Goal: Task Accomplishment & Management: Manage account settings

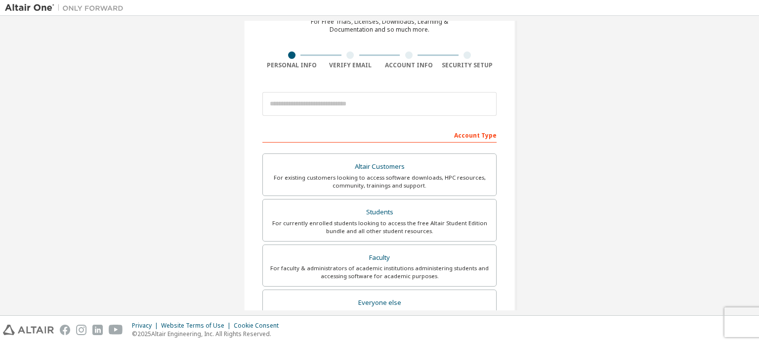
scroll to position [38, 0]
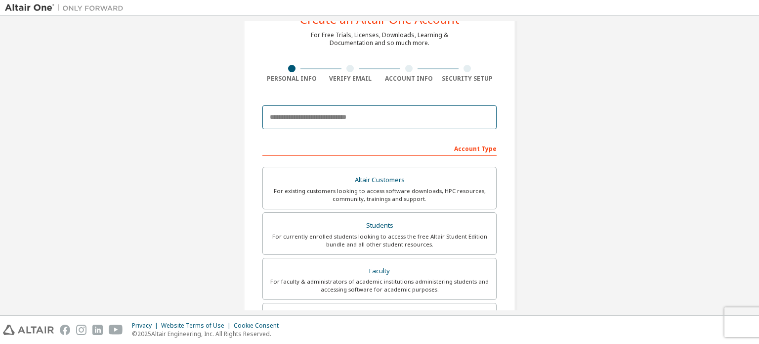
click at [389, 115] on input "email" at bounding box center [380, 117] width 234 height 24
type input "**********"
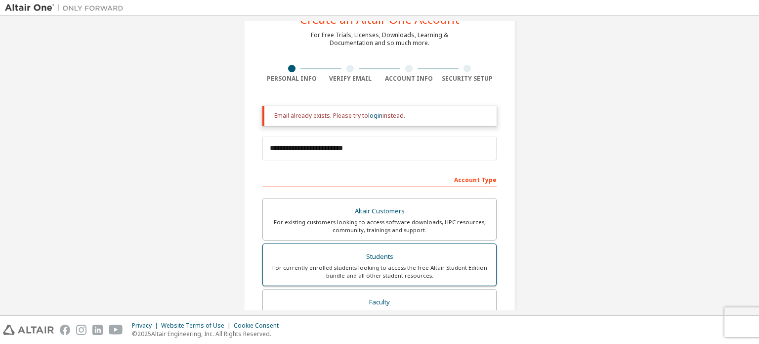
click at [448, 255] on div "Students" at bounding box center [379, 257] width 221 height 14
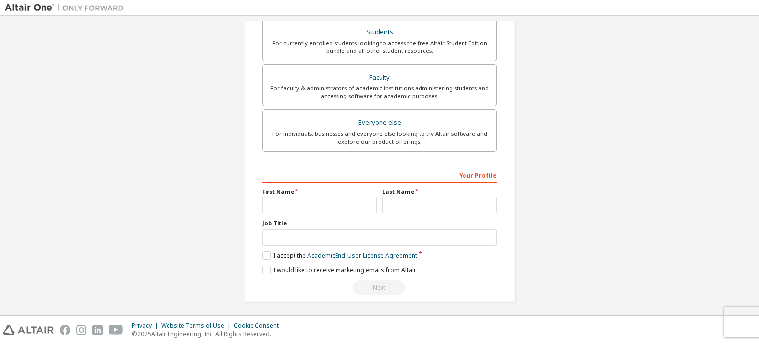
scroll to position [263, 0]
click at [342, 196] on input "text" at bounding box center [320, 204] width 114 height 16
type input "*******"
click at [393, 209] on input "text" at bounding box center [440, 204] width 114 height 16
type input "**********"
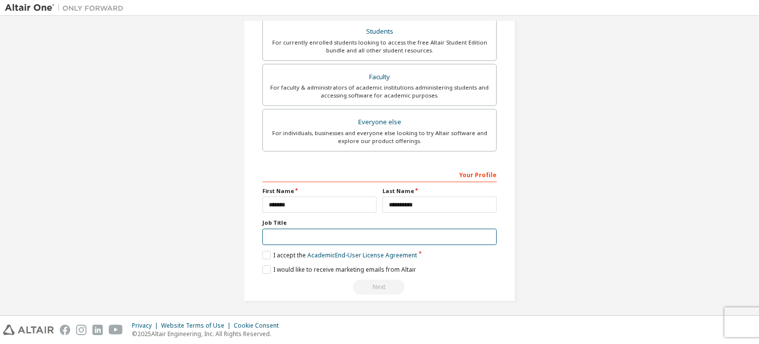
click at [414, 233] on input "text" at bounding box center [380, 236] width 234 height 16
type input "*******"
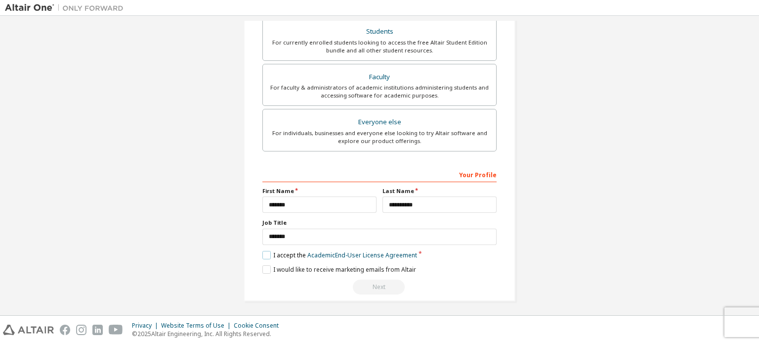
click at [263, 253] on label "I accept the Academic End-User License Agreement" at bounding box center [340, 255] width 155 height 8
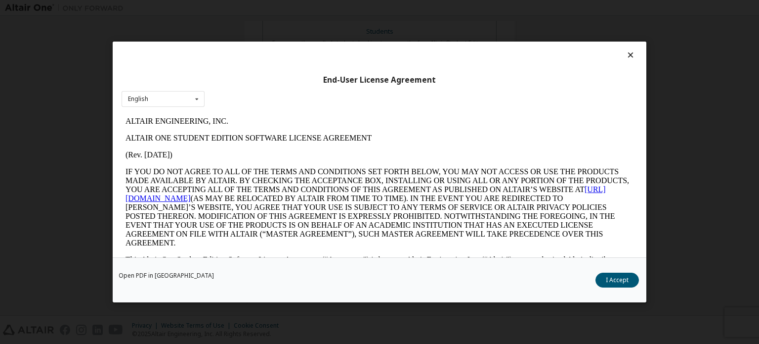
scroll to position [0, 0]
click at [622, 280] on button "I Accept" at bounding box center [618, 279] width 44 height 15
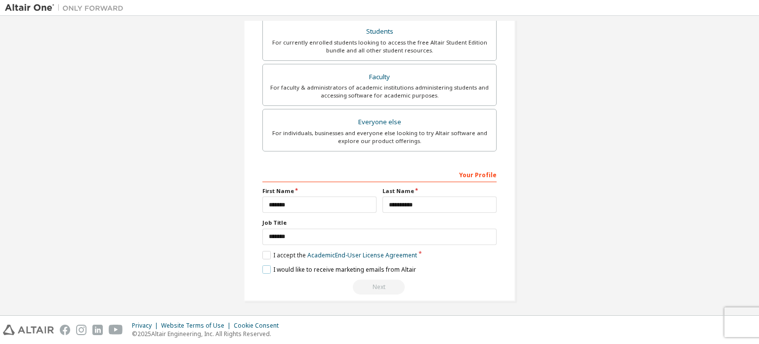
click at [263, 267] on label "I would like to receive marketing emails from Altair" at bounding box center [340, 269] width 154 height 8
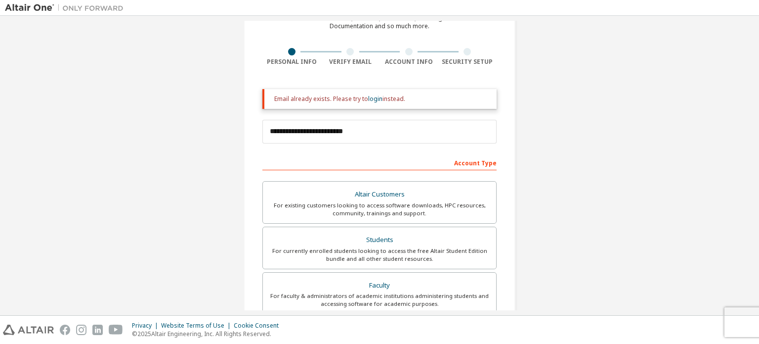
scroll to position [3, 0]
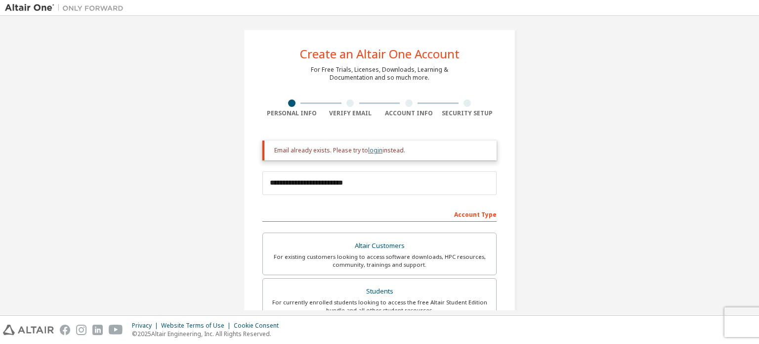
click at [378, 148] on link "login" at bounding box center [375, 150] width 14 height 8
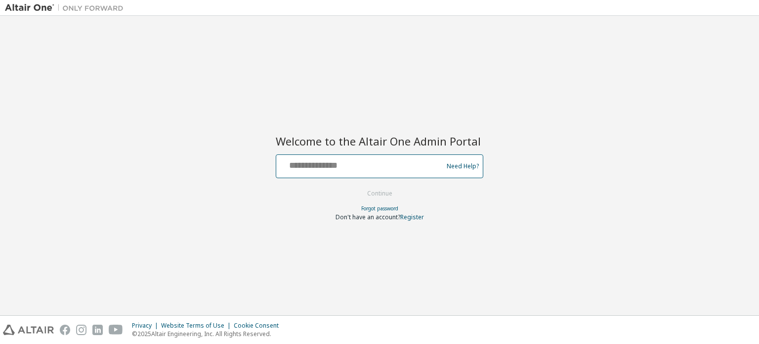
click at [363, 166] on input "text" at bounding box center [361, 164] width 162 height 14
type input "*"
click at [388, 164] on input "text" at bounding box center [361, 164] width 162 height 14
type input "**********"
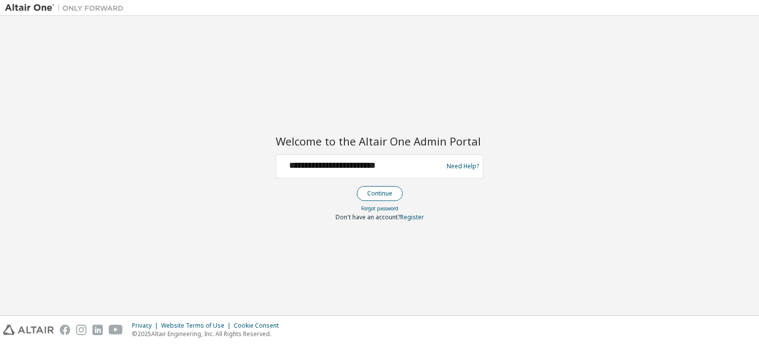
click at [386, 186] on button "Continue" at bounding box center [380, 193] width 46 height 15
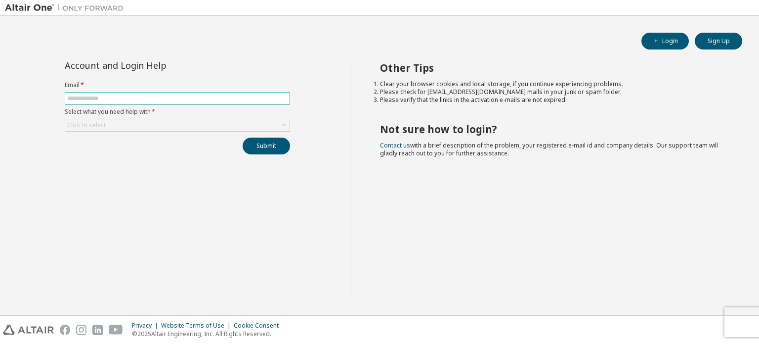
click at [239, 92] on span at bounding box center [177, 98] width 225 height 13
click at [239, 94] on input "text" at bounding box center [177, 98] width 221 height 8
click at [252, 214] on div "Account and Login Help Email * Select what you need help with * Click to select…" at bounding box center [177, 179] width 345 height 237
click at [203, 96] on input "text" at bounding box center [177, 98] width 221 height 8
type input "**********"
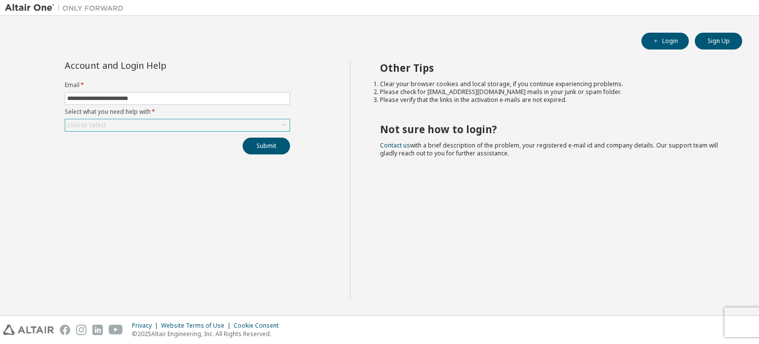
click at [286, 123] on icon at bounding box center [284, 125] width 10 height 10
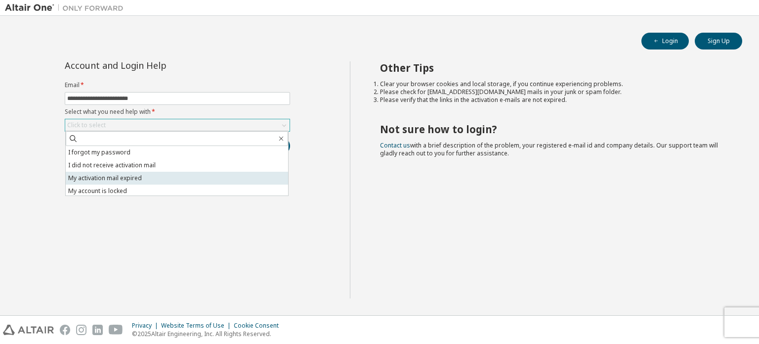
click at [235, 177] on li "My activation mail expired" at bounding box center [177, 178] width 222 height 13
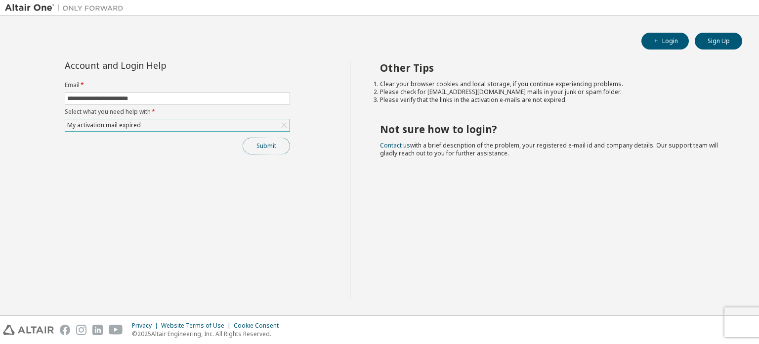
click at [269, 144] on button "Submit" at bounding box center [266, 145] width 47 height 17
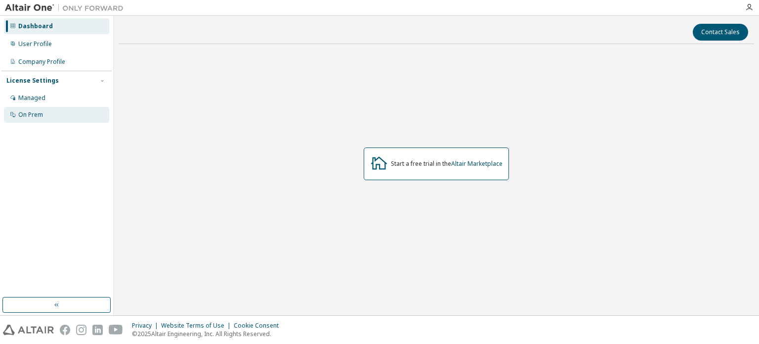
click at [51, 118] on div "On Prem" at bounding box center [56, 115] width 105 height 16
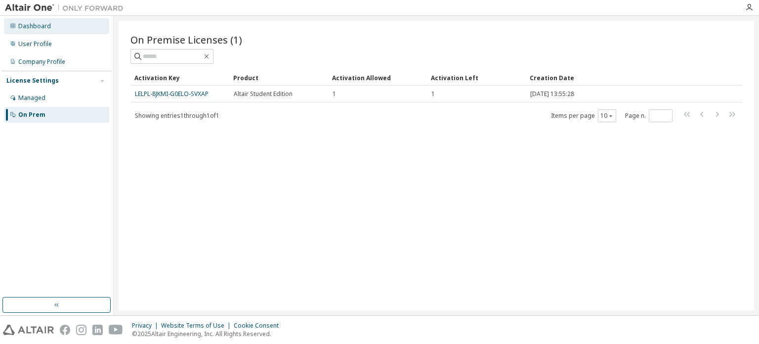
click at [50, 31] on div "Dashboard" at bounding box center [56, 26] width 105 height 16
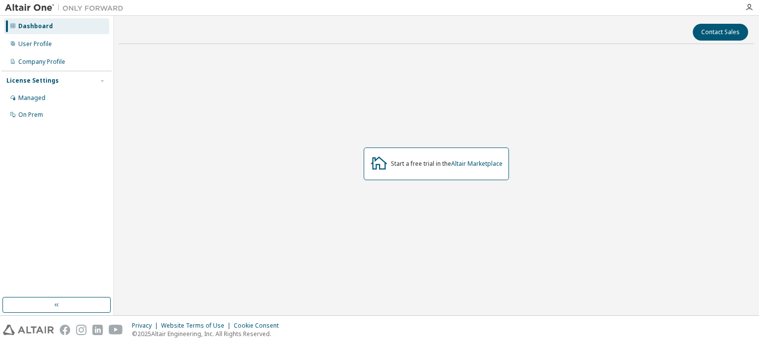
click at [753, 10] on div at bounding box center [750, 7] width 20 height 8
click at [751, 9] on icon "button" at bounding box center [750, 7] width 8 height 8
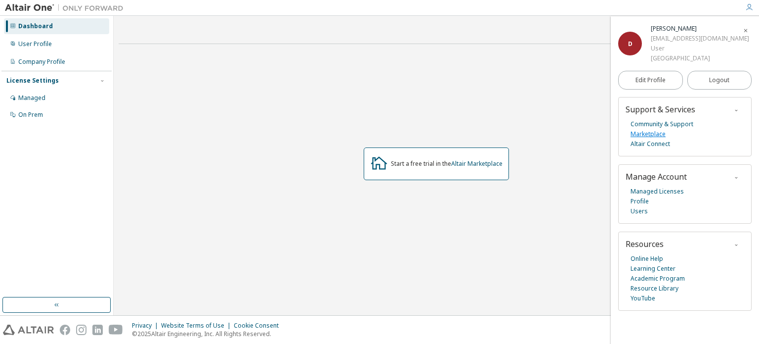
click at [654, 134] on link "Marketplace" at bounding box center [648, 134] width 35 height 10
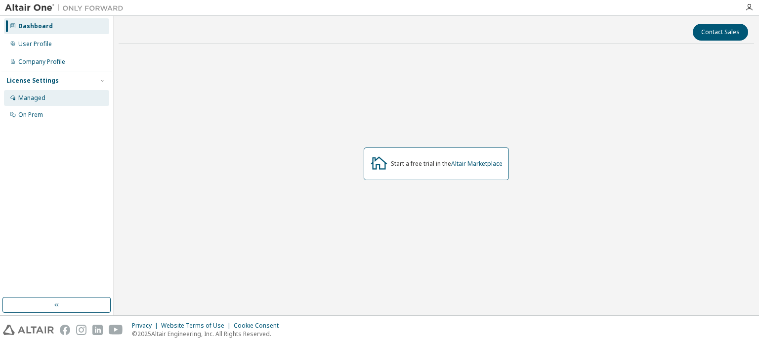
click at [44, 96] on div "Managed" at bounding box center [31, 98] width 27 height 8
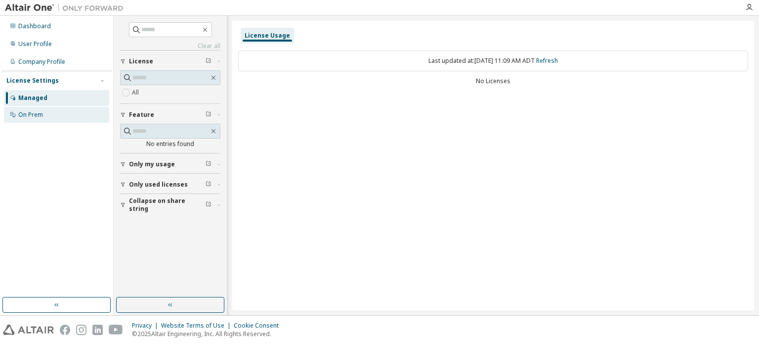
click at [83, 113] on div "On Prem" at bounding box center [56, 115] width 105 height 16
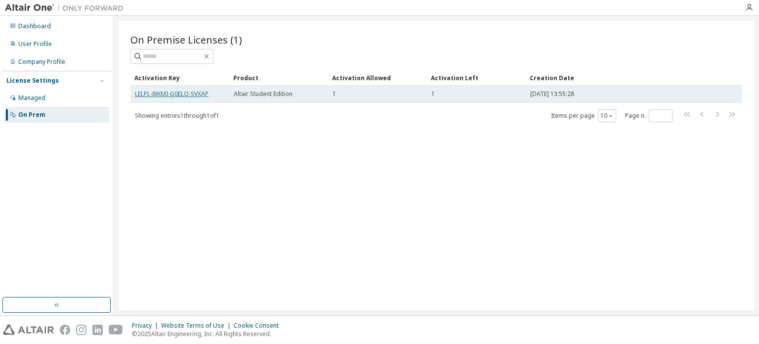
click at [139, 91] on link "LELPL-8JKMI-G0ELO-SVXAP" at bounding box center [172, 93] width 74 height 8
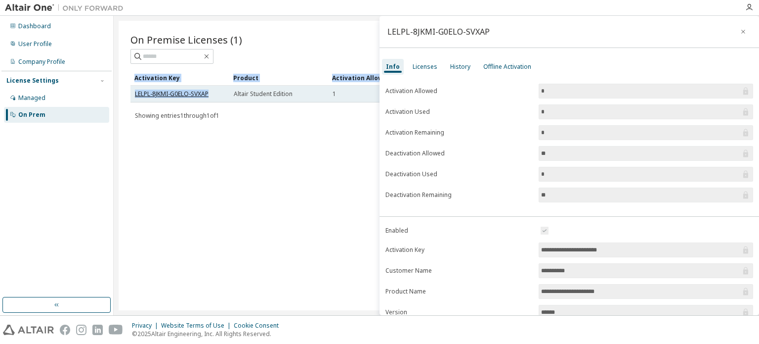
drag, startPoint x: 125, startPoint y: 92, endPoint x: 209, endPoint y: 94, distance: 84.1
click at [209, 94] on div "On Premise Licenses (1) Clear Load Save Save As Field Operator Value Select fil…" at bounding box center [437, 165] width 636 height 289
click at [216, 90] on div "LELPL-8JKMI-G0ELO-SVXAP" at bounding box center [180, 94] width 90 height 8
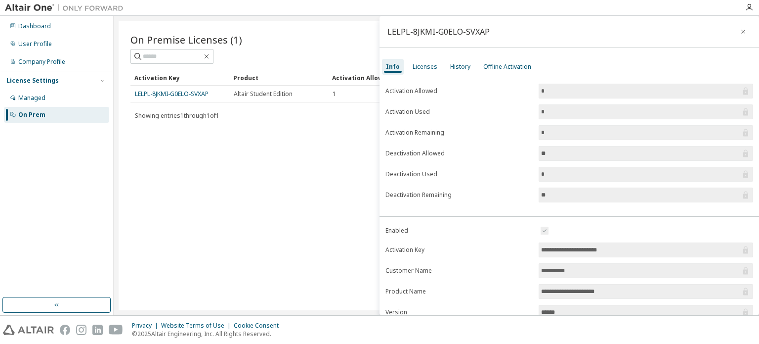
click at [216, 163] on div "On Premise Licenses (1) Clear Load Save Save As Field Operator Value Select fil…" at bounding box center [437, 165] width 636 height 289
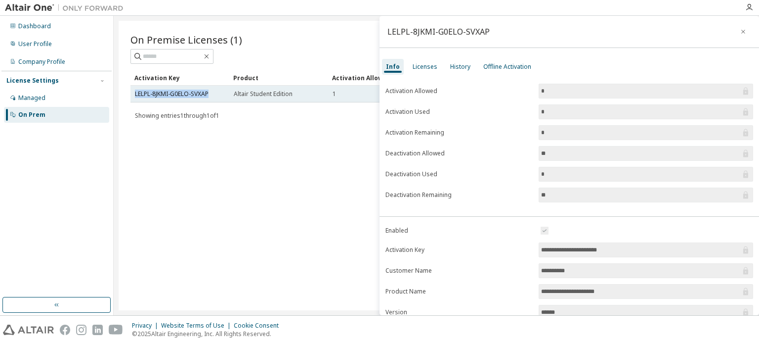
drag, startPoint x: 134, startPoint y: 92, endPoint x: 211, endPoint y: 97, distance: 76.8
click at [211, 97] on td "LELPL-8JKMI-G0ELO-SVXAP" at bounding box center [180, 94] width 99 height 17
copy link "LELPL-8JKMI-G0ELO-SVXAP"
